Goal: Information Seeking & Learning: Learn about a topic

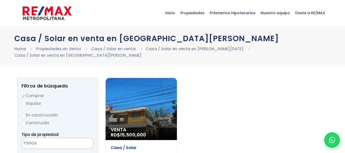
select select
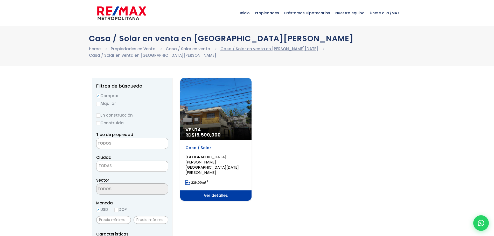
click at [244, 49] on link "Casa / Solar en venta en [PERSON_NAME][DATE]" at bounding box center [270, 48] width 98 height 5
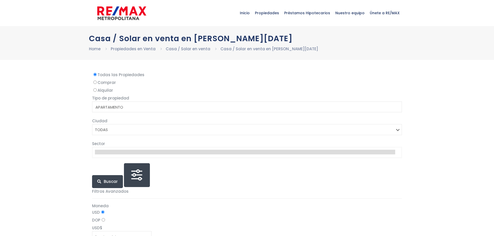
select select
